Goal: Information Seeking & Learning: Find specific fact

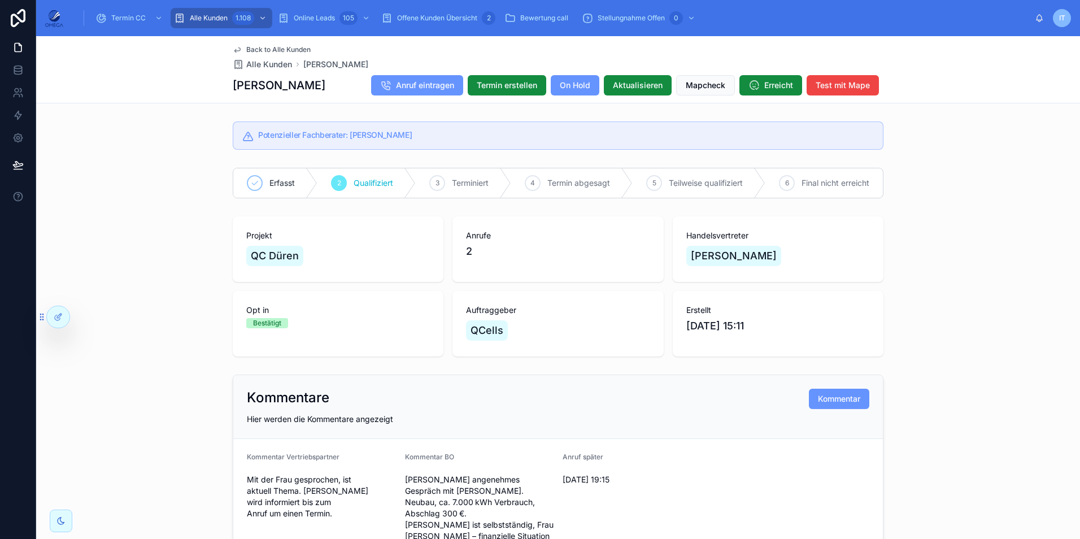
scroll to position [649, 0]
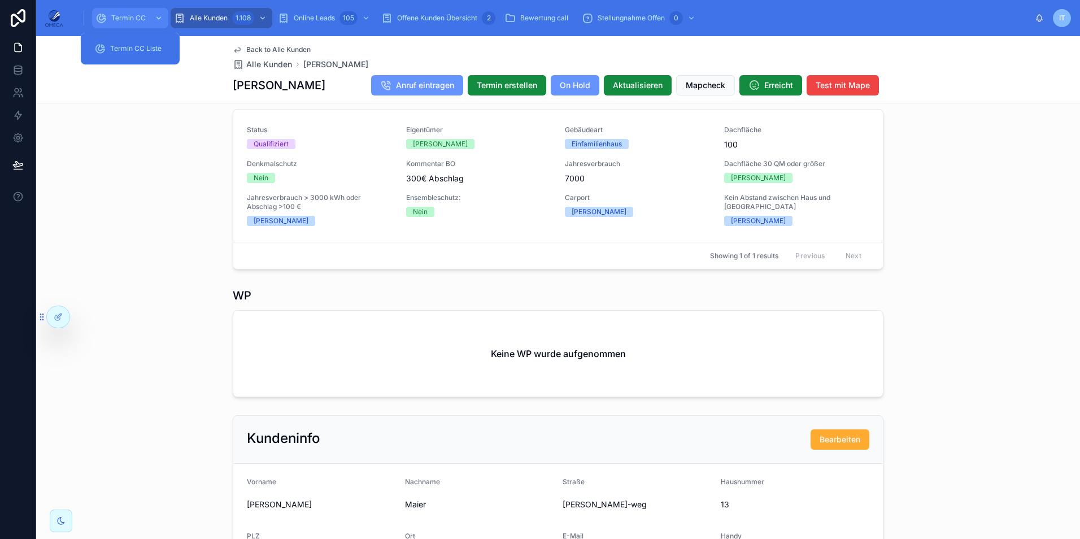
click at [124, 17] on span "Termin CC" at bounding box center [128, 18] width 34 height 9
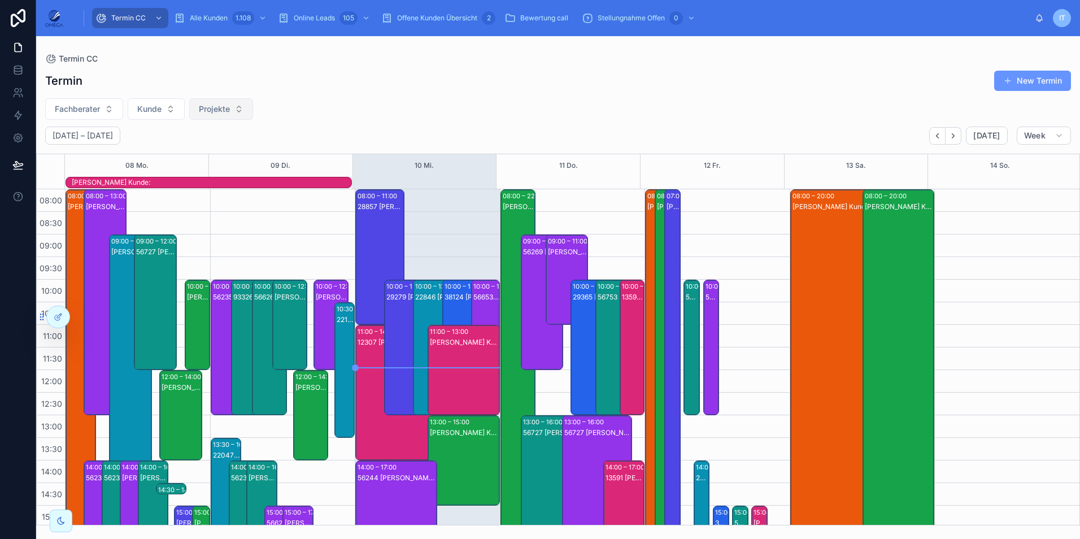
scroll to position [252, 0]
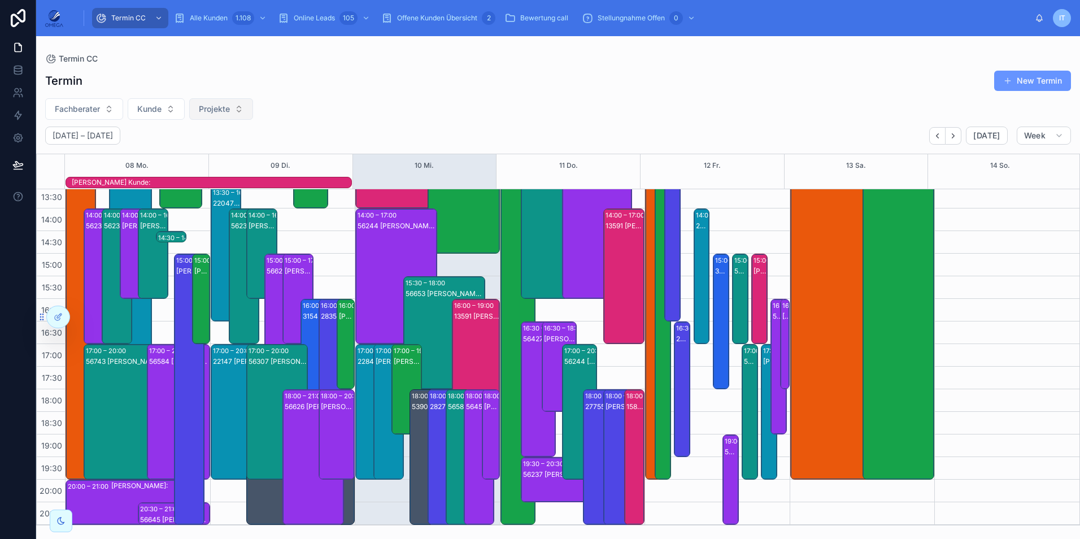
click at [226, 107] on span "Projekte" at bounding box center [214, 108] width 31 height 11
click at [346, 130] on div "[DATE] – [DATE] [DATE] Week" at bounding box center [558, 136] width 1044 height 18
click at [107, 108] on button "Fachberater" at bounding box center [84, 108] width 78 height 21
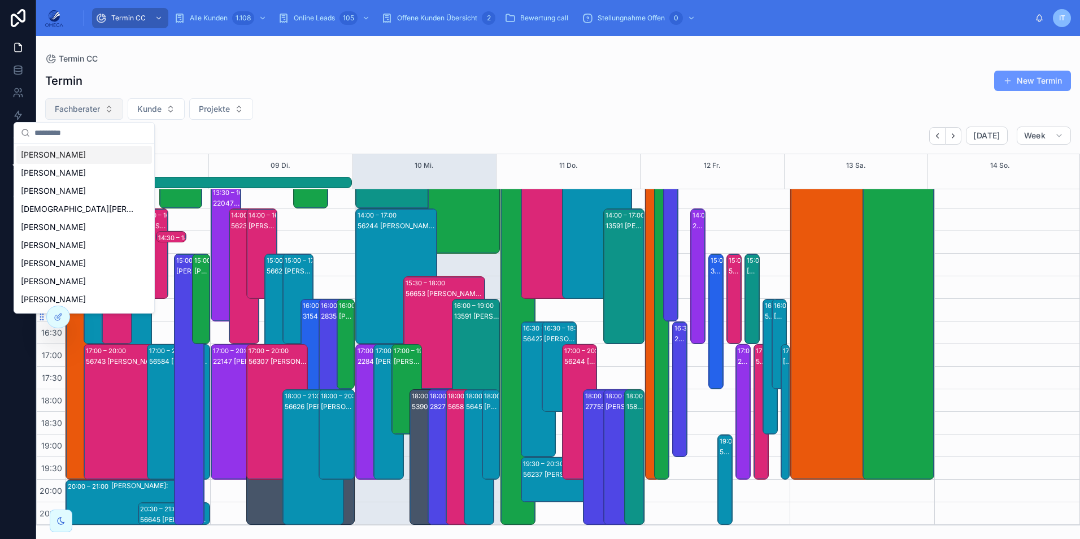
type input "*"
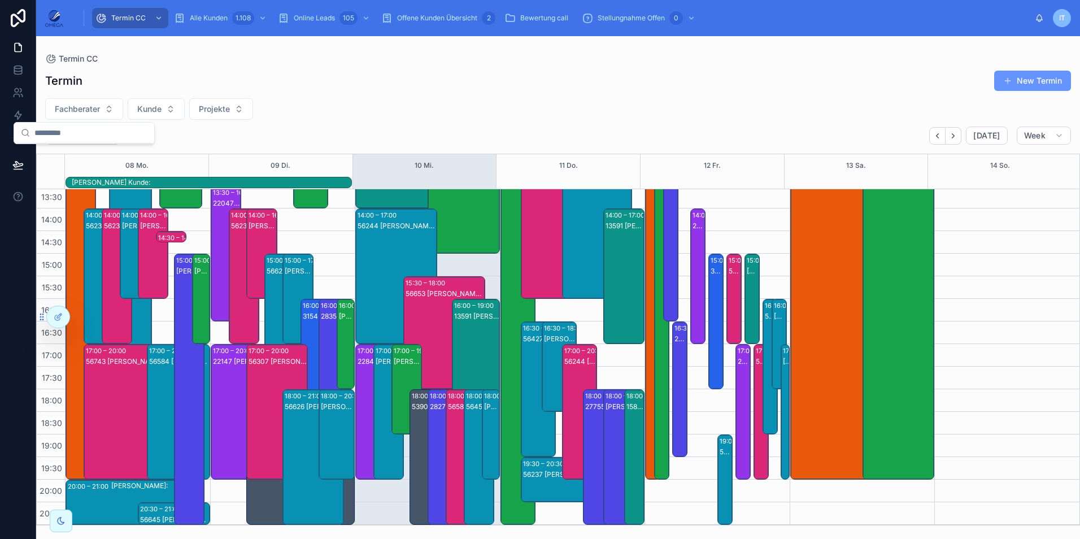
click at [405, 106] on div "Fachberater Kunde Projekte" at bounding box center [558, 108] width 1044 height 21
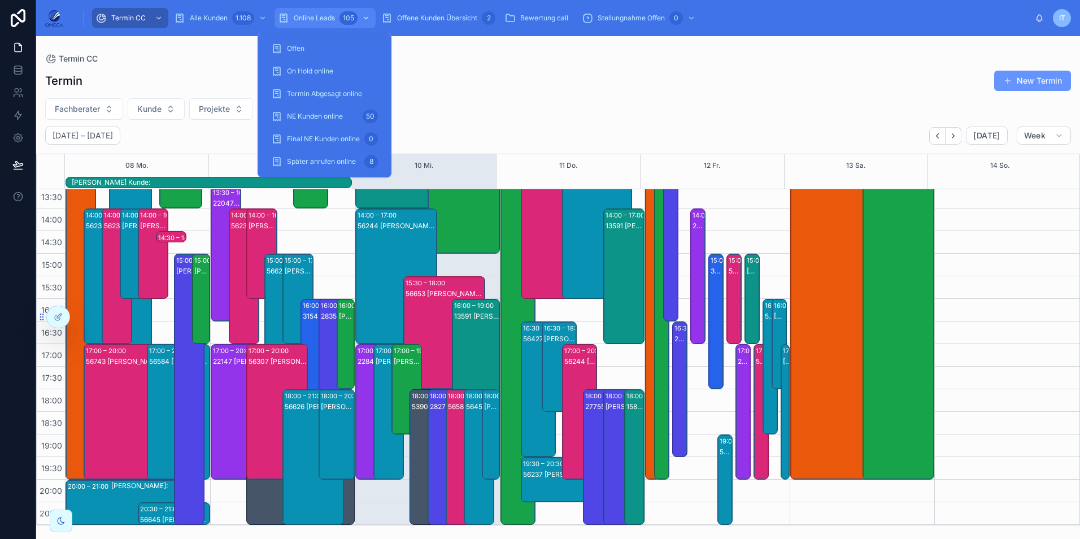
click at [338, 22] on div "Online Leads 105" at bounding box center [325, 18] width 94 height 18
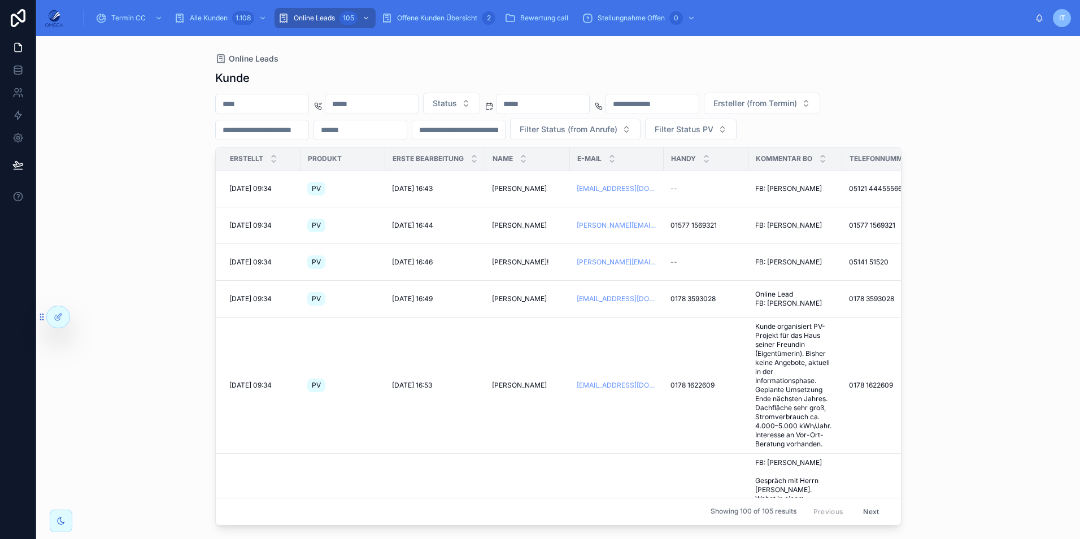
click at [277, 107] on input "text" at bounding box center [262, 104] width 93 height 16
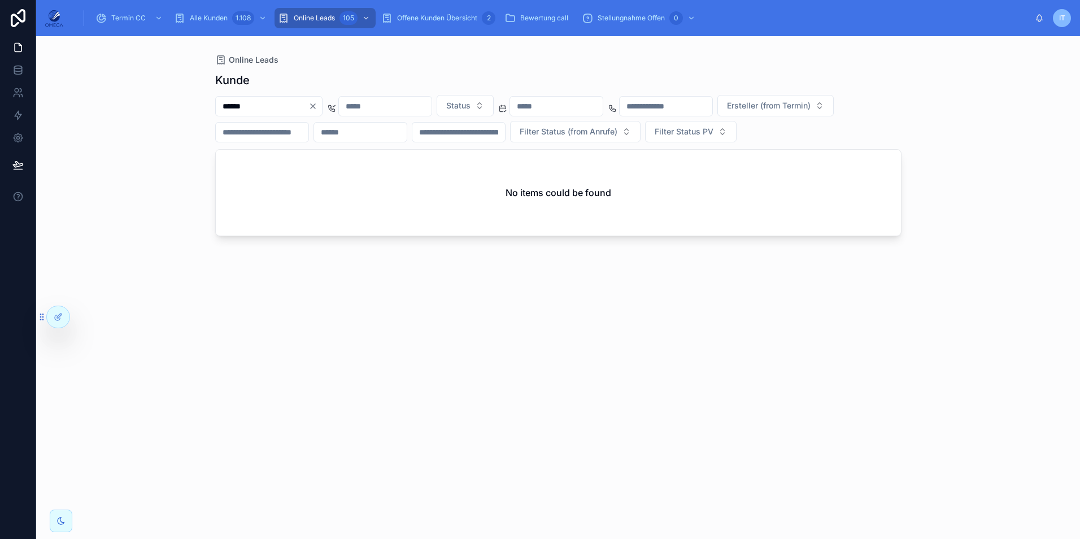
click at [238, 103] on input "******" at bounding box center [262, 106] width 93 height 16
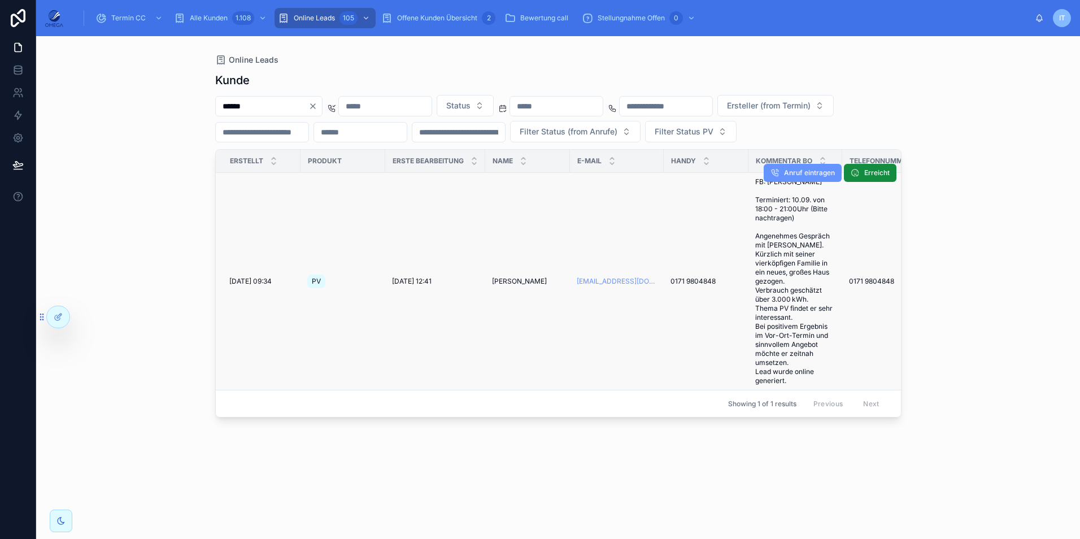
type input "******"
click at [518, 286] on span "[PERSON_NAME]" at bounding box center [519, 281] width 55 height 9
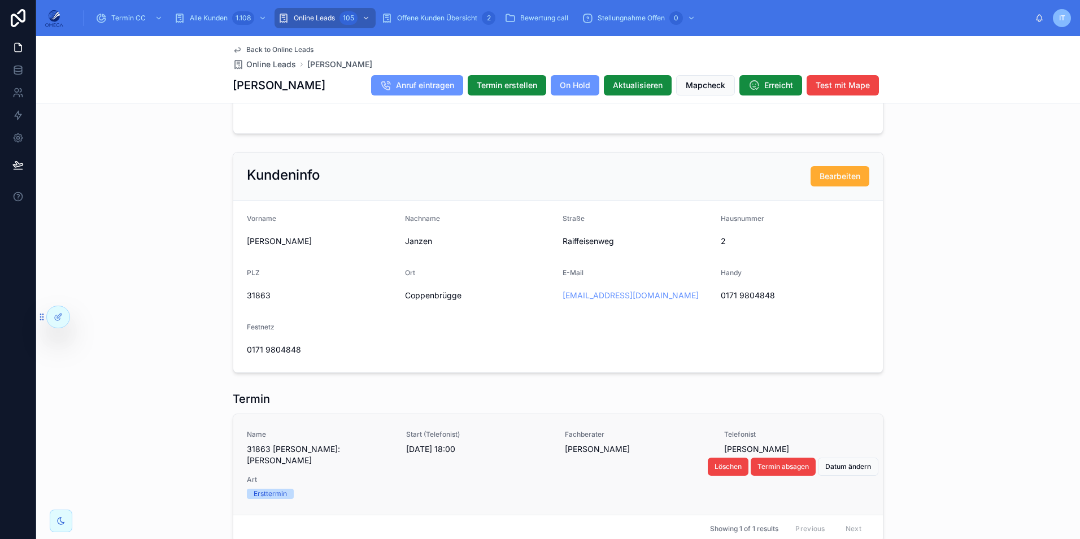
scroll to position [847, 0]
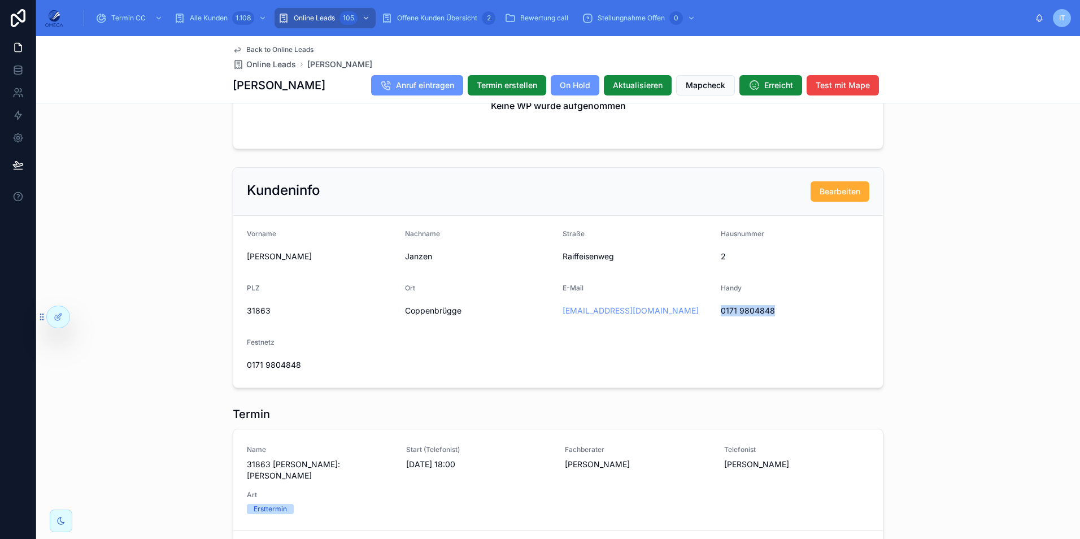
drag, startPoint x: 779, startPoint y: 320, endPoint x: 714, endPoint y: 317, distance: 65.0
click at [714, 317] on form "Vorname [PERSON_NAME] Nachname [GEOGRAPHIC_DATA] 2 PLZ 31863 Ort [GEOGRAPHIC_DA…" at bounding box center [557, 302] width 649 height 172
drag, startPoint x: 714, startPoint y: 317, endPoint x: 722, endPoint y: 336, distance: 20.8
click at [722, 336] on form "Vorname [PERSON_NAME] Nachname [GEOGRAPHIC_DATA] 2 PLZ 31863 Ort [GEOGRAPHIC_DA…" at bounding box center [557, 302] width 649 height 172
drag, startPoint x: 778, startPoint y: 317, endPoint x: 717, endPoint y: 319, distance: 60.4
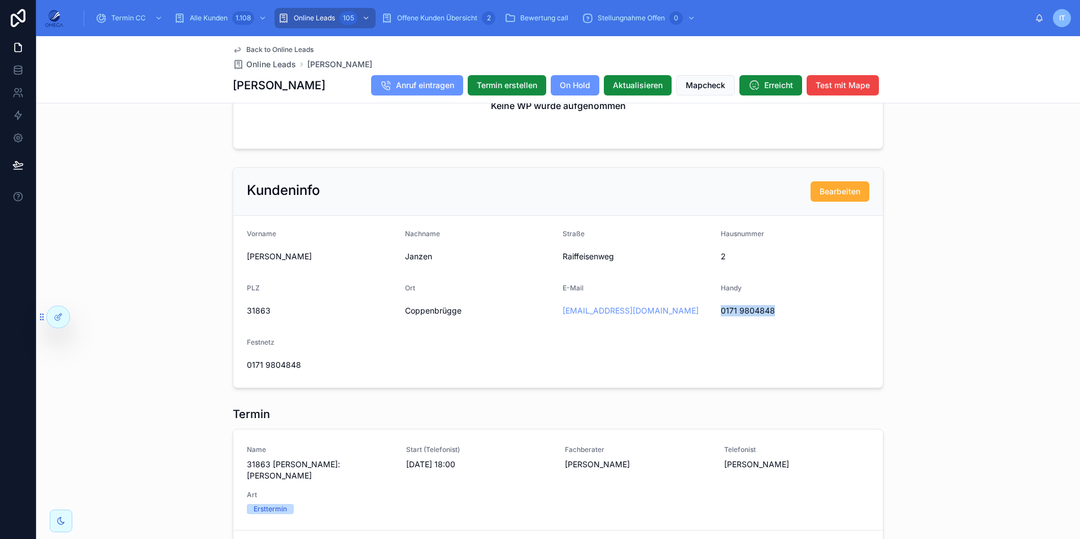
click at [721, 316] on span "0171 9804848" at bounding box center [795, 310] width 149 height 11
copy span "0171 9804848"
click at [632, 365] on form "Vorname [PERSON_NAME] Nachname [GEOGRAPHIC_DATA] 2 PLZ 31863 Ort [GEOGRAPHIC_DA…" at bounding box center [557, 302] width 649 height 172
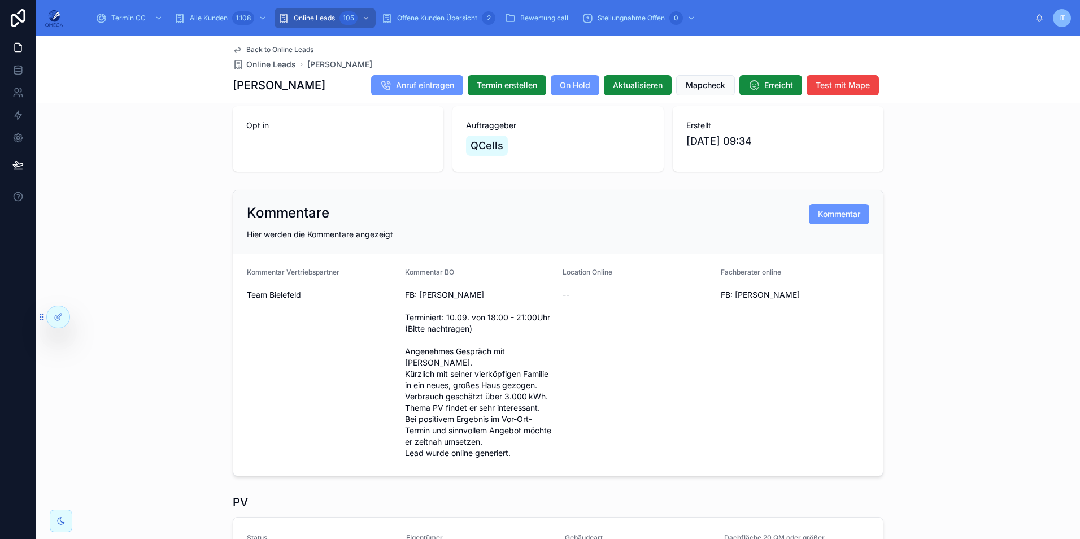
scroll to position [169, 0]
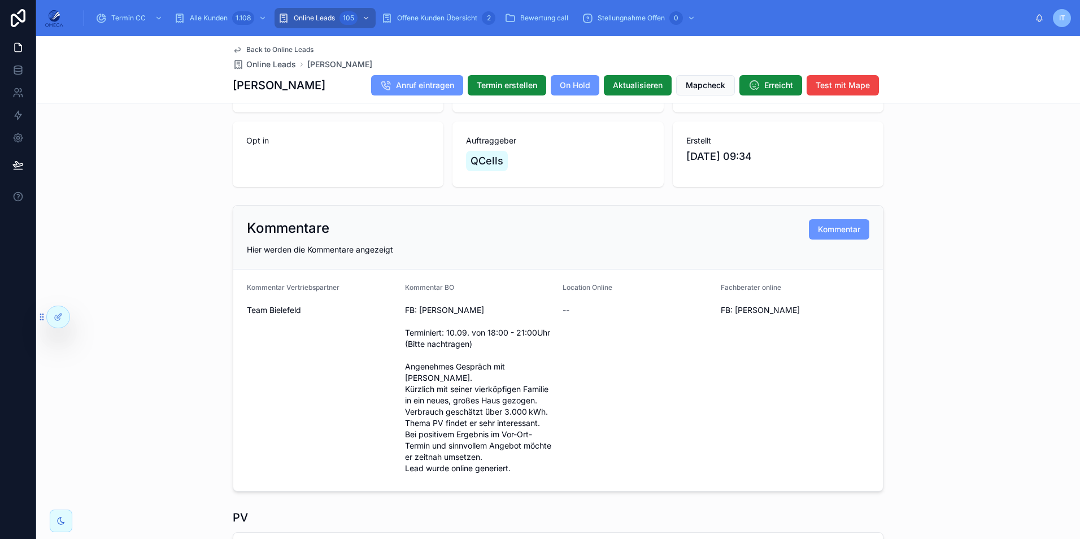
click at [275, 45] on span "Back to Online Leads" at bounding box center [279, 49] width 67 height 9
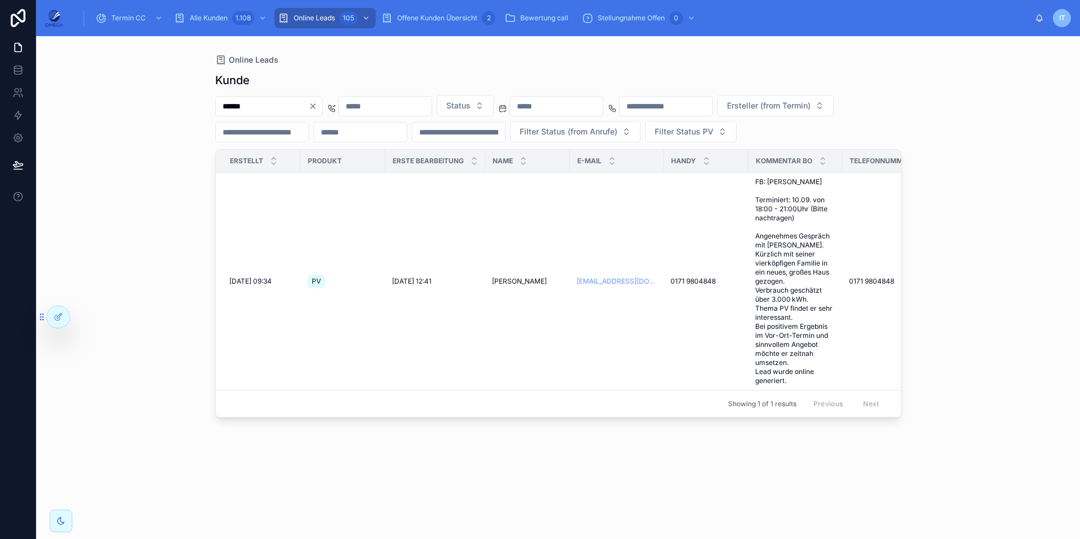
click at [274, 107] on input "******" at bounding box center [262, 106] width 93 height 16
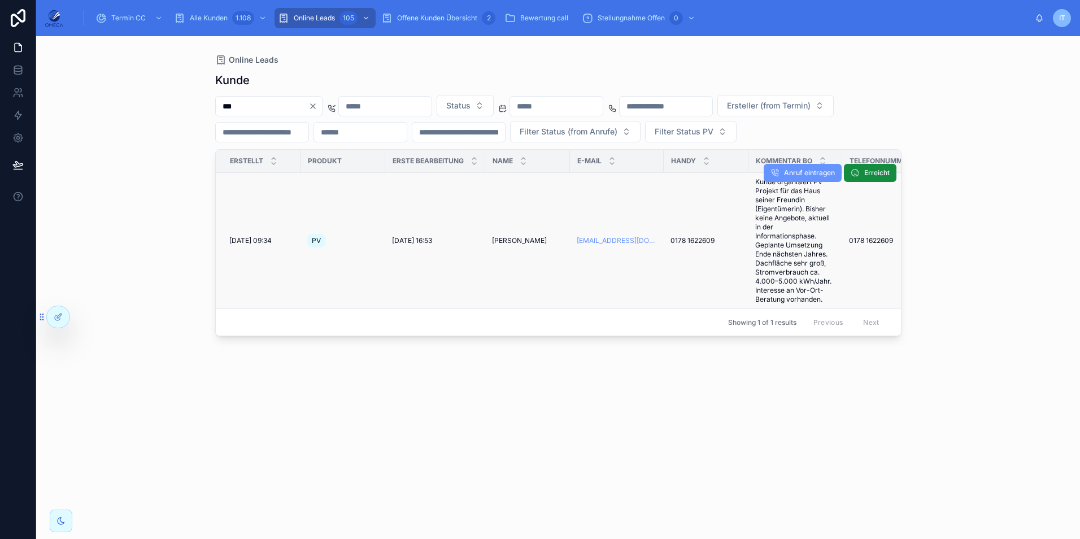
type input "***"
click at [539, 245] on span "[PERSON_NAME]" at bounding box center [519, 240] width 55 height 9
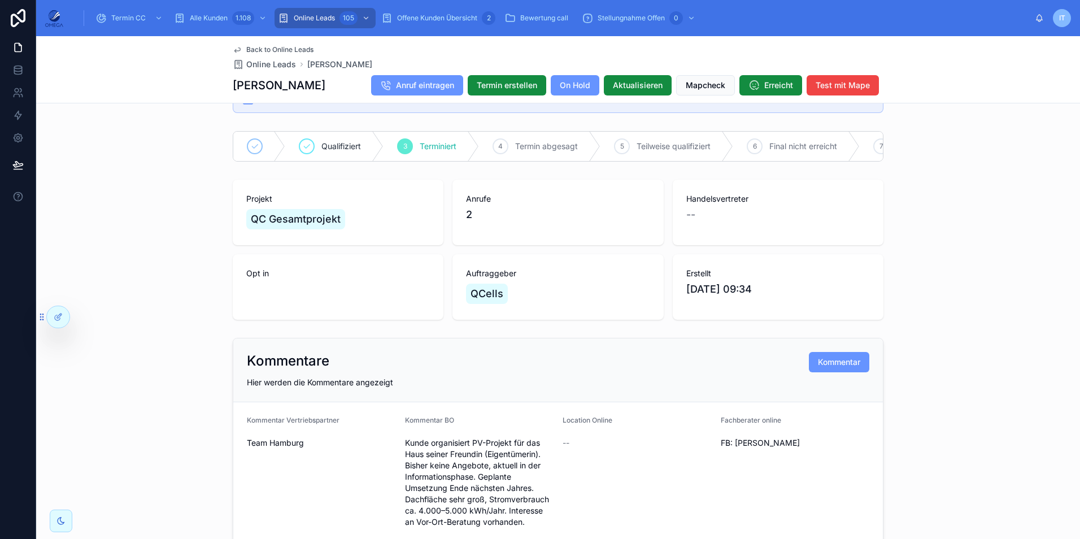
scroll to position [56, 0]
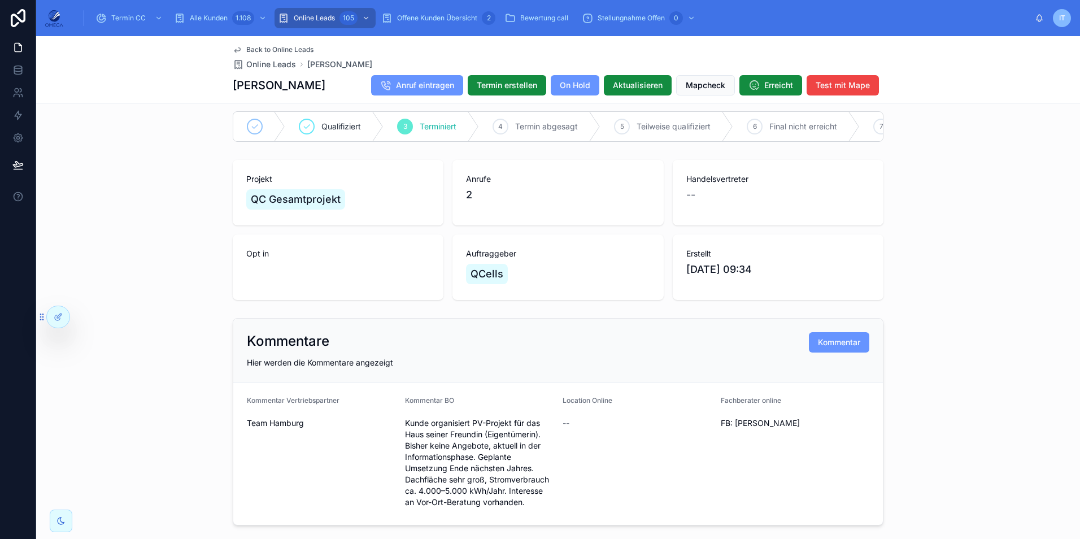
click at [953, 42] on div "Back to Online Leads Online Leads [PERSON_NAME] [PERSON_NAME] Anruf eintragen T…" at bounding box center [558, 69] width 1044 height 67
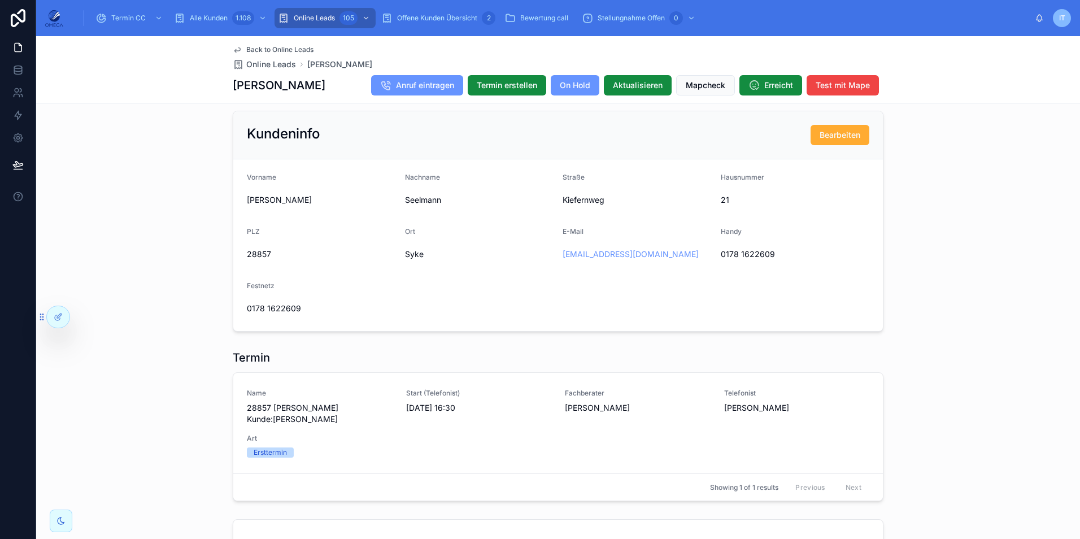
scroll to position [791, 0]
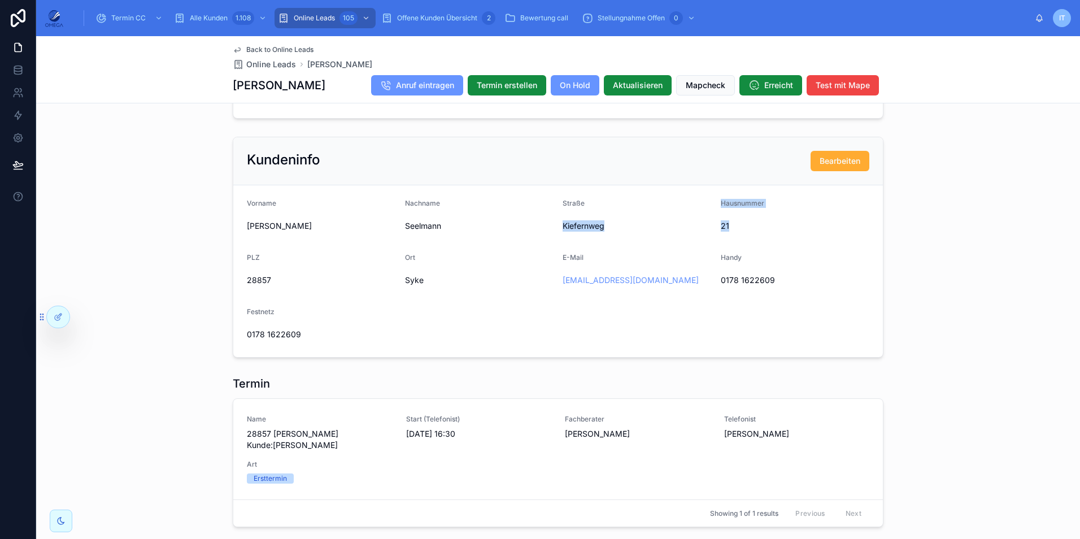
drag, startPoint x: 557, startPoint y: 234, endPoint x: 734, endPoint y: 234, distance: 176.8
click at [734, 234] on form "Vorname [PERSON_NAME] Seelmann Straße Kiefernweg Hausnummer 21 PLZ 28857 Ort Sy…" at bounding box center [557, 271] width 649 height 172
copy form "Kiefernweg Hausnummer 21"
click at [552, 382] on div "Termin Name 28857 [PERSON_NAME] Kunde:[PERSON_NAME] Start (Telefonist) [DATE] 1…" at bounding box center [558, 451] width 1044 height 160
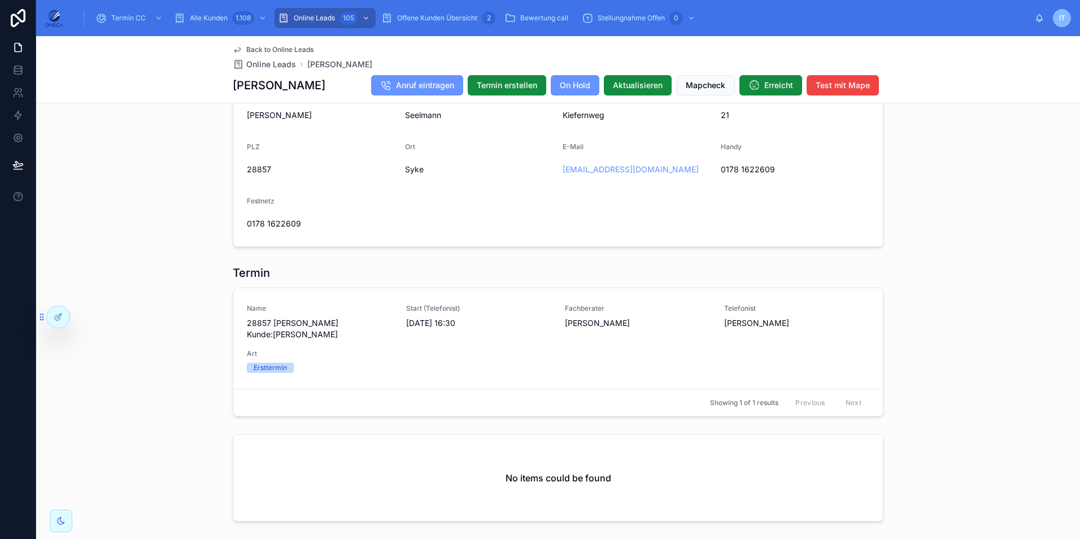
scroll to position [904, 0]
drag, startPoint x: 770, startPoint y: 172, endPoint x: 716, endPoint y: 176, distance: 54.4
click at [721, 173] on span "0178 1622609" at bounding box center [795, 167] width 149 height 11
copy span "0178 1622609"
click at [553, 272] on div "Termin" at bounding box center [558, 271] width 651 height 16
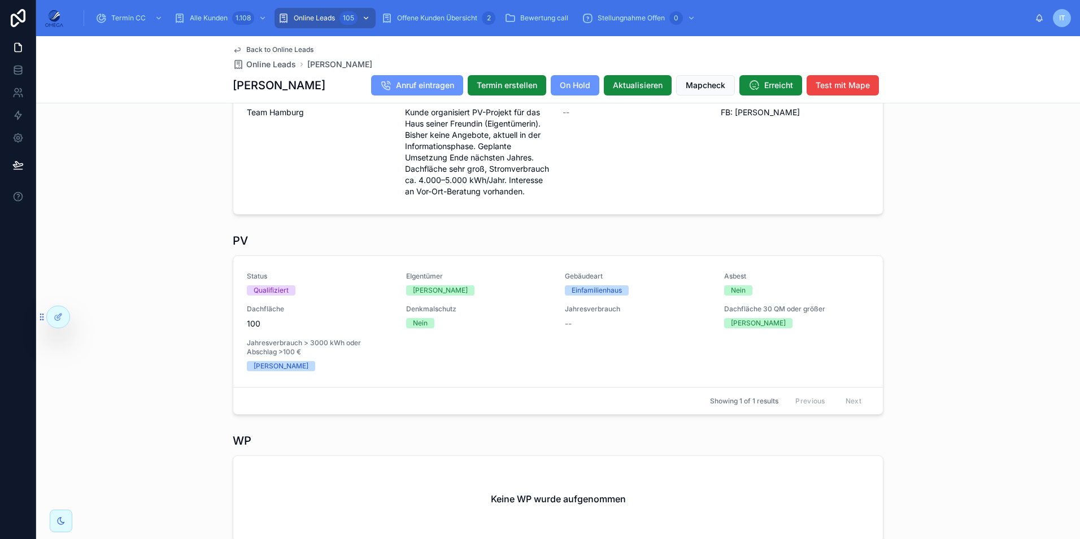
scroll to position [282, 0]
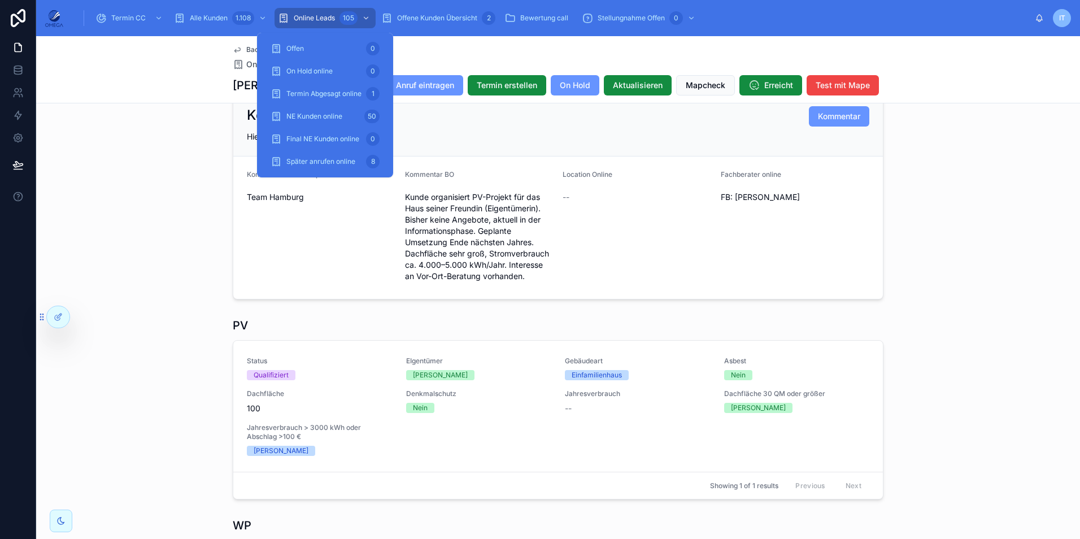
drag, startPoint x: 320, startPoint y: 15, endPoint x: 390, endPoint y: 171, distance: 171.4
click at [320, 15] on span "Online Leads" at bounding box center [314, 18] width 41 height 9
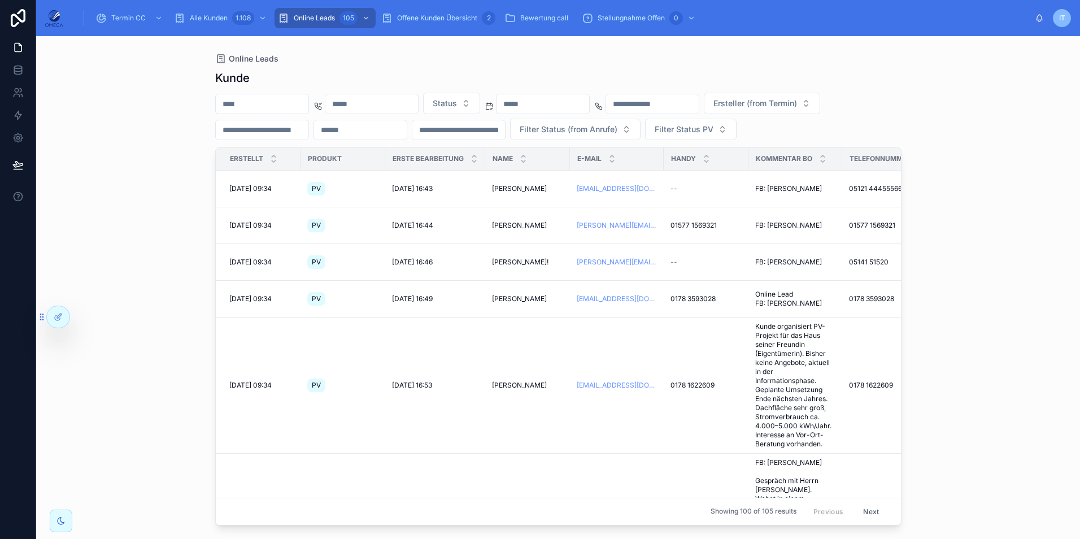
click at [234, 106] on input "text" at bounding box center [262, 104] width 93 height 16
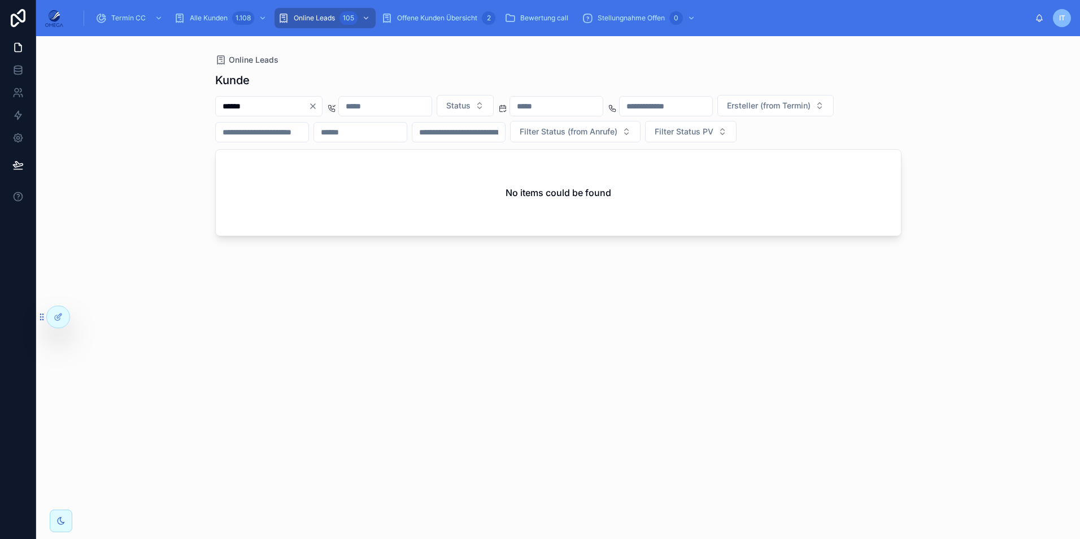
type input "******"
click at [317, 106] on icon "Clear" at bounding box center [312, 106] width 9 height 9
click at [430, 65] on div "Online Leads" at bounding box center [558, 59] width 686 height 11
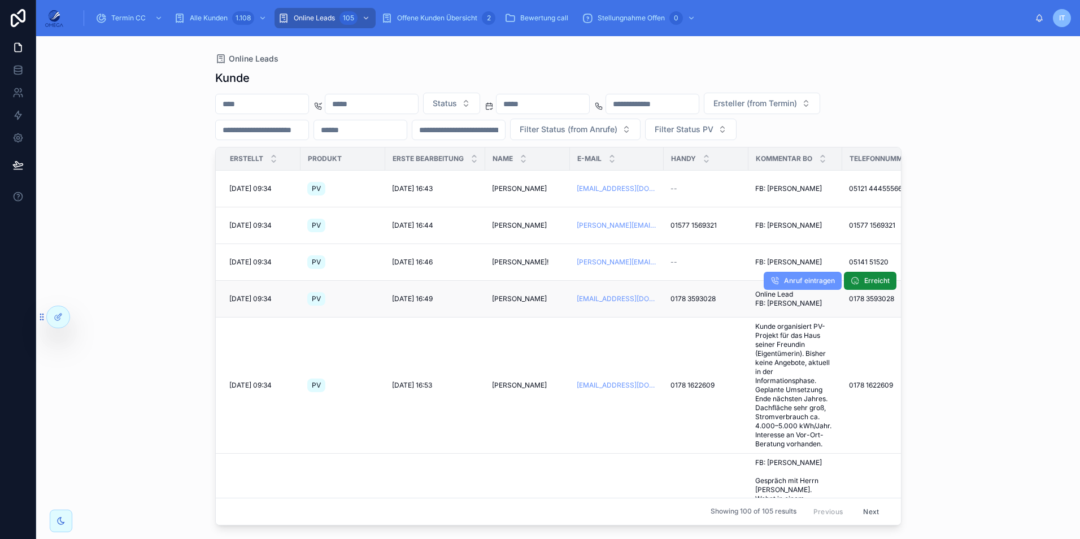
click at [529, 303] on span "[PERSON_NAME]" at bounding box center [519, 298] width 55 height 9
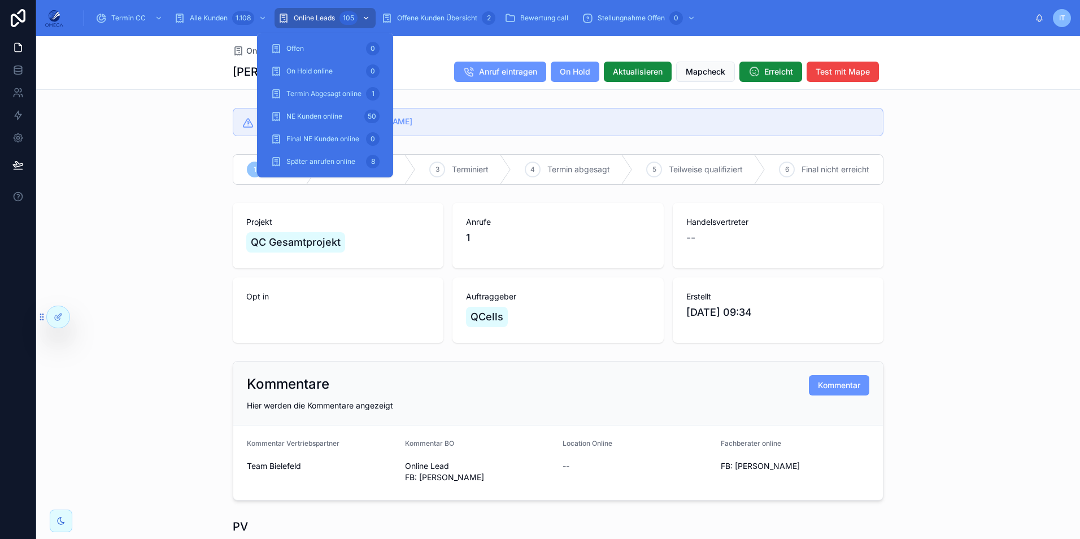
click at [328, 18] on span "Online Leads" at bounding box center [314, 18] width 41 height 9
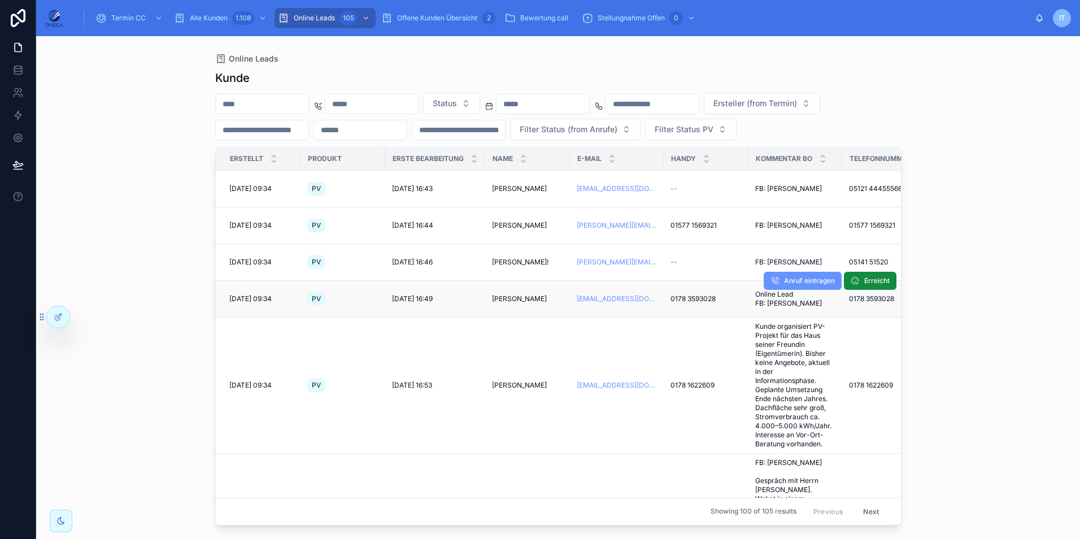
click at [530, 303] on span "[PERSON_NAME]" at bounding box center [519, 298] width 55 height 9
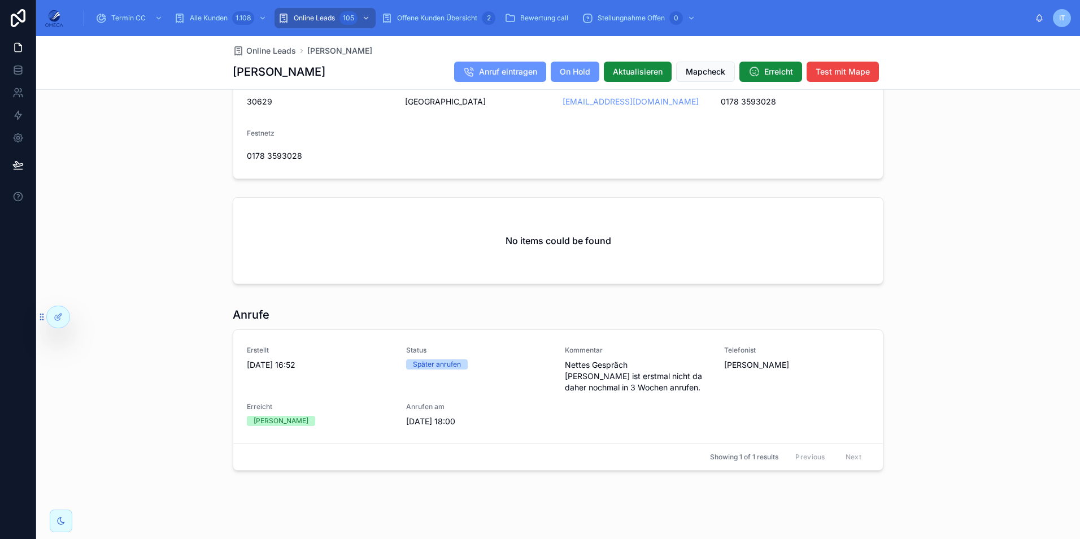
scroll to position [734, 0]
